Goal: Task Accomplishment & Management: Use online tool/utility

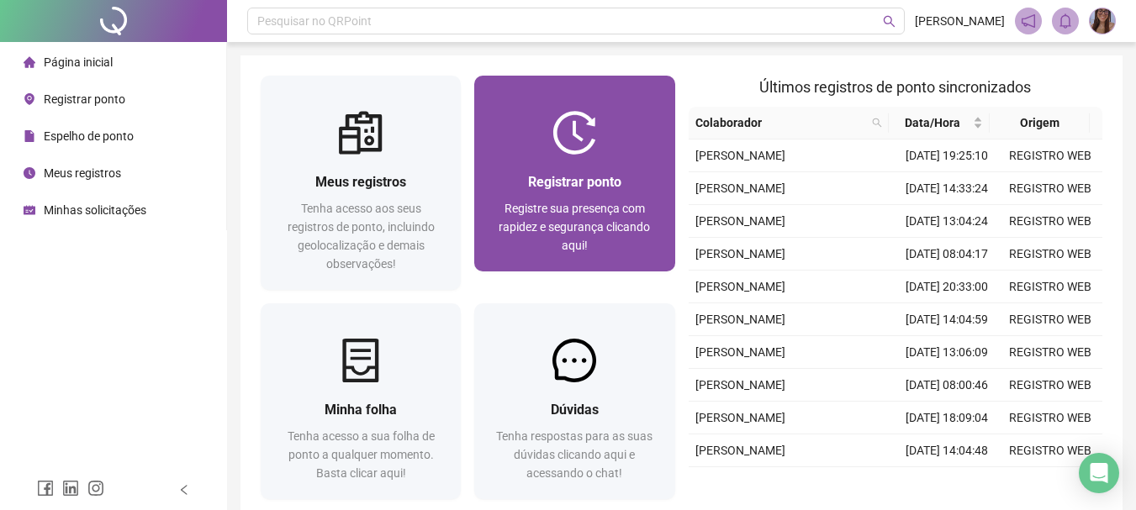
click at [586, 213] on span "Registre sua presença com rapidez e segurança clicando aqui!" at bounding box center [574, 227] width 151 height 50
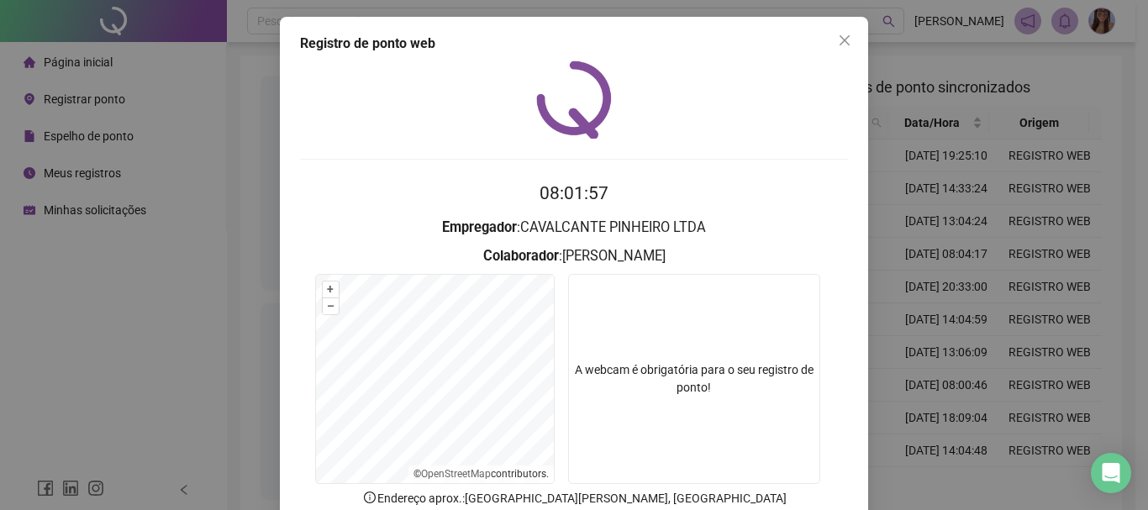
scroll to position [109, 0]
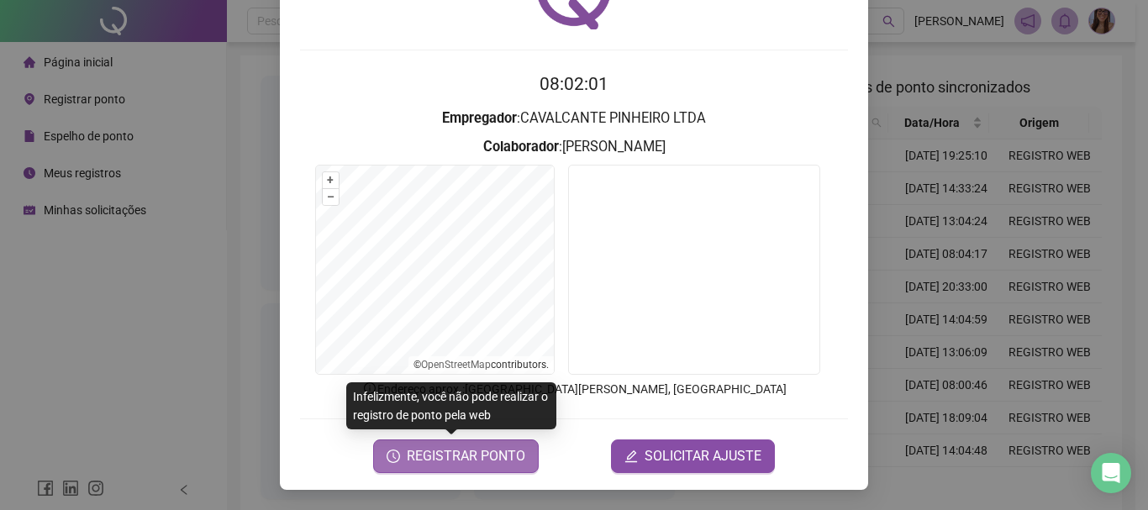
click at [465, 465] on span "REGISTRAR PONTO" at bounding box center [466, 456] width 119 height 20
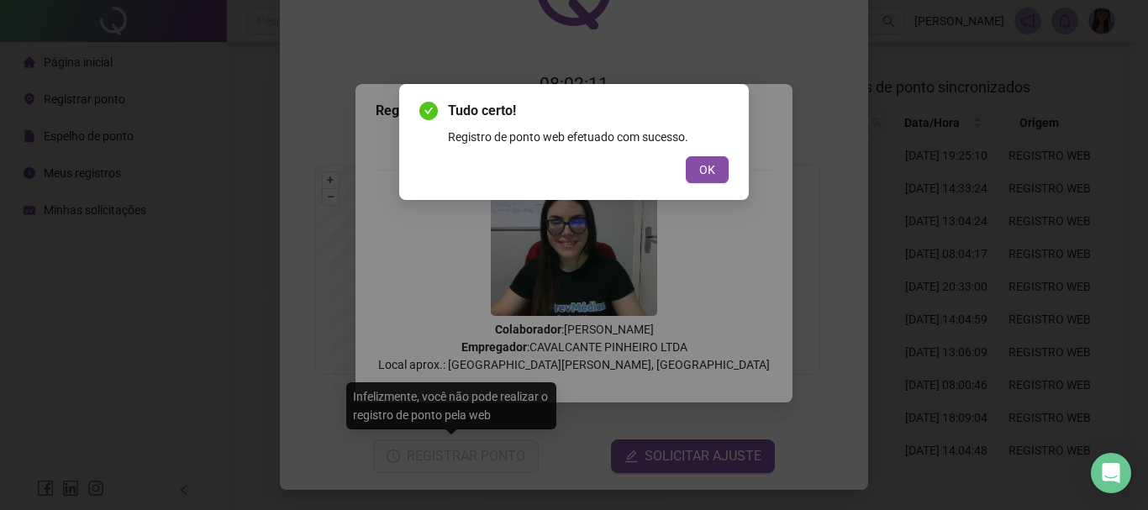
click at [686, 156] on button "OK" at bounding box center [707, 169] width 43 height 27
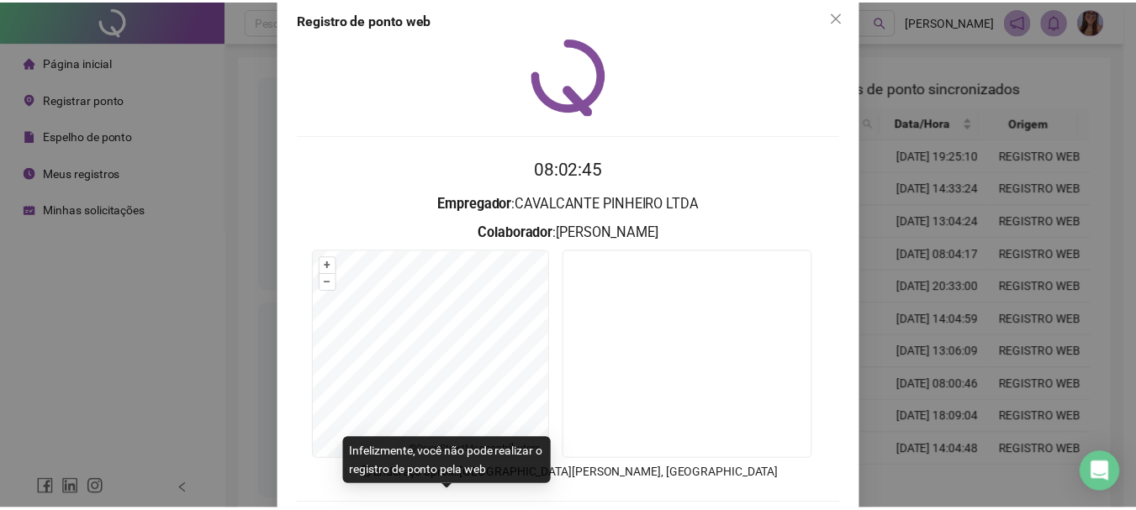
scroll to position [0, 0]
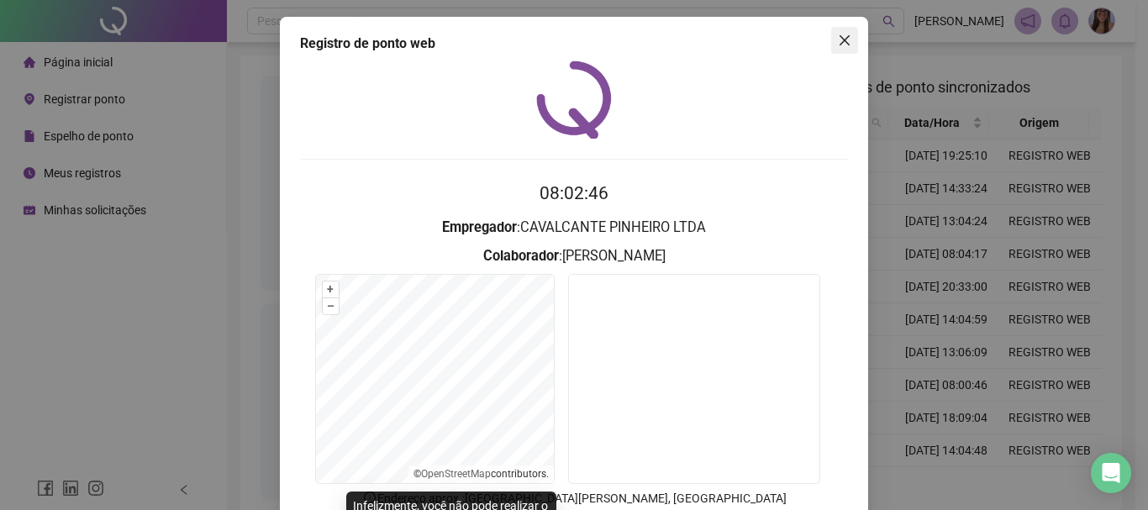
click at [838, 37] on icon "close" at bounding box center [844, 40] width 13 height 13
